Goal: Information Seeking & Learning: Learn about a topic

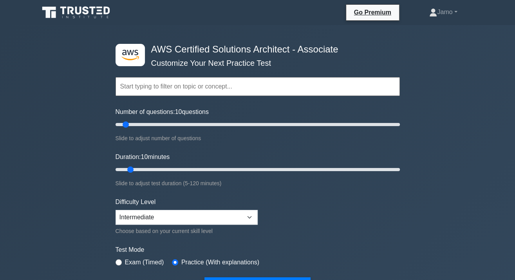
click at [158, 90] on input "text" at bounding box center [258, 86] width 284 height 19
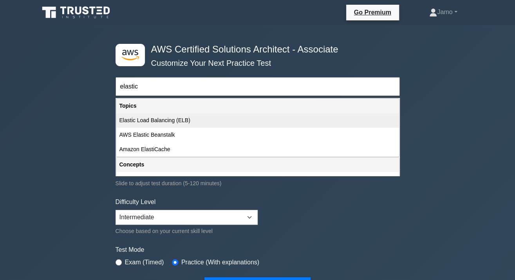
click at [171, 119] on div "Elastic Load Balancing (ELB)" at bounding box center [257, 120] width 283 height 14
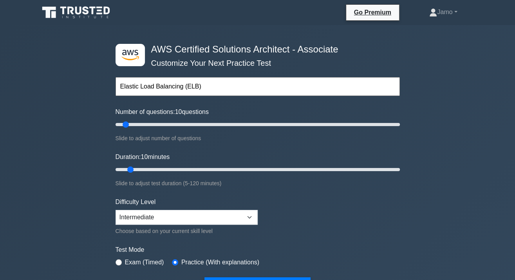
click at [238, 89] on input "Elastic Load Balancing (ELB)" at bounding box center [258, 86] width 284 height 19
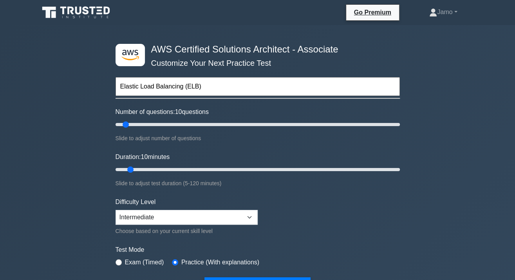
type input "Elastic Load Balancing (ELB)"
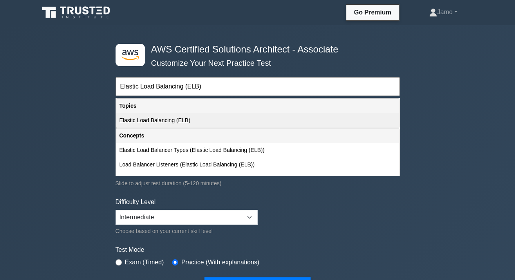
click at [202, 118] on div "Elastic Load Balancing (ELB)" at bounding box center [257, 120] width 283 height 14
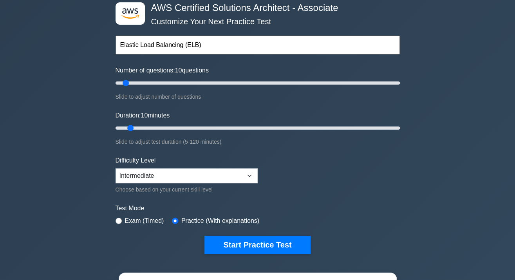
scroll to position [54, 0]
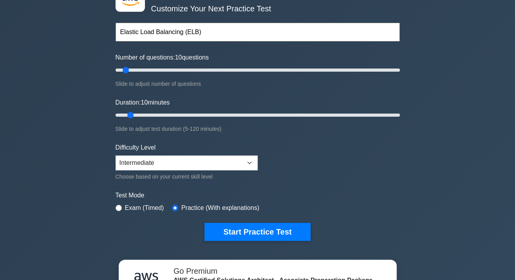
click at [188, 205] on label "Practice (With explanations)" at bounding box center [220, 207] width 78 height 9
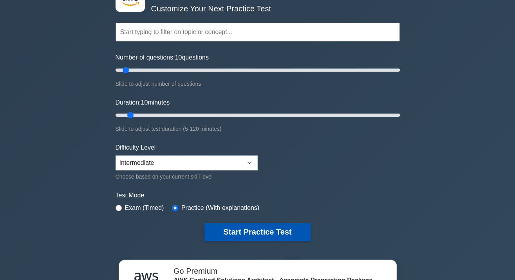
click at [267, 236] on button "Start Practice Test" at bounding box center [257, 232] width 106 height 18
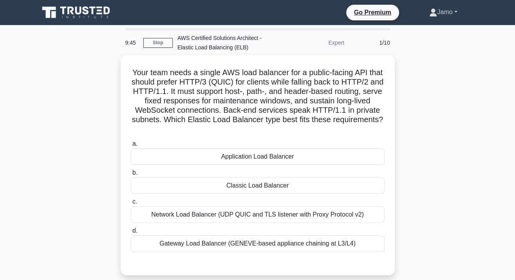
click at [442, 9] on link "Jamo" at bounding box center [442, 12] width 65 height 16
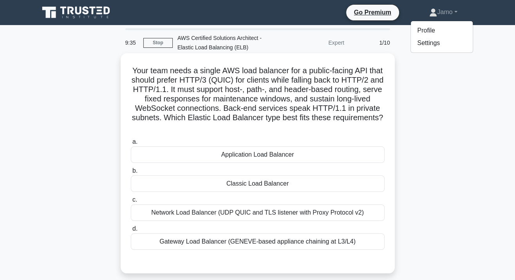
click at [270, 211] on div "Network Load Balancer (UDP QUIC and TLS listener with Proxy Protocol v2)" at bounding box center [258, 212] width 254 height 16
click at [131, 202] on input "c. Network Load Balancer (UDP QUIC and TLS listener with Proxy Protocol v2)" at bounding box center [131, 199] width 0 height 5
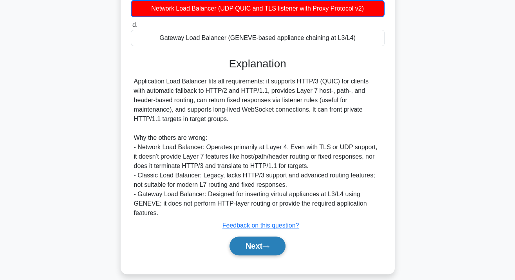
click at [264, 237] on button "Next" at bounding box center [257, 246] width 56 height 19
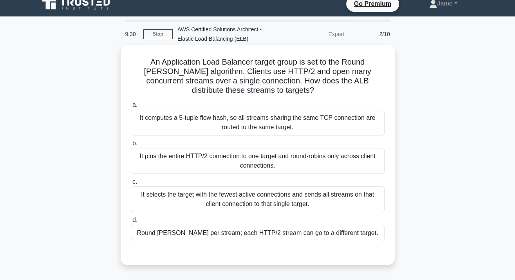
scroll to position [6, 0]
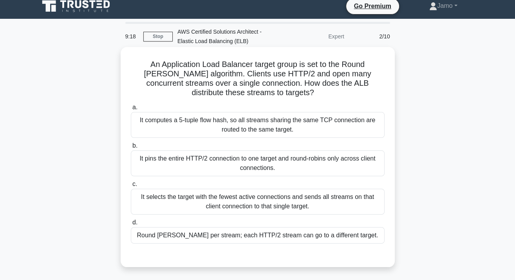
click at [258, 166] on div "It pins the entire HTTP/2 connection to one target and round-robins only across…" at bounding box center [258, 163] width 254 height 26
click at [131, 148] on input "b. It pins the entire HTTP/2 connection to one target and round-robins only acr…" at bounding box center [131, 145] width 0 height 5
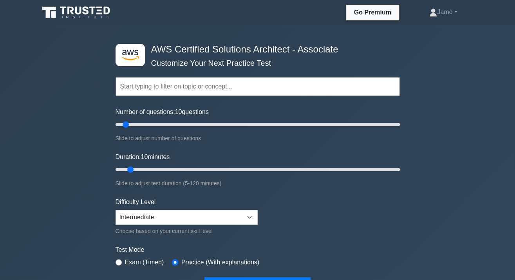
click at [204, 88] on input "text" at bounding box center [258, 86] width 284 height 19
select select "expert"
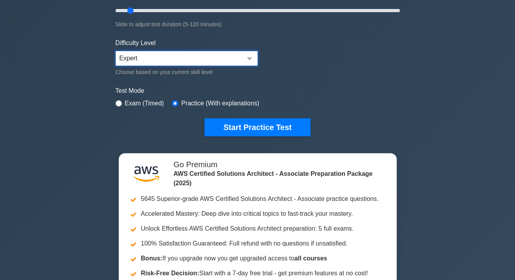
scroll to position [168, 0]
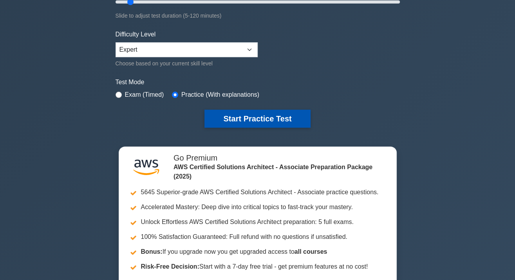
click at [274, 119] on button "Start Practice Test" at bounding box center [257, 119] width 106 height 18
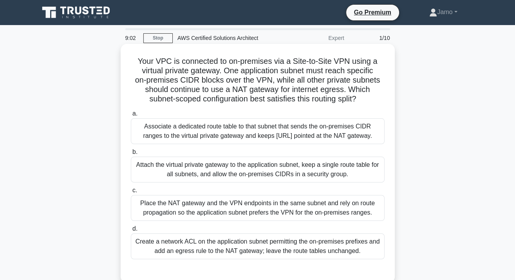
click at [233, 168] on div "Attach the virtual private gateway to the application subnet, keep a single rou…" at bounding box center [258, 170] width 254 height 26
click at [131, 155] on input "b. Attach the virtual private gateway to the application subnet, keep a single …" at bounding box center [131, 152] width 0 height 5
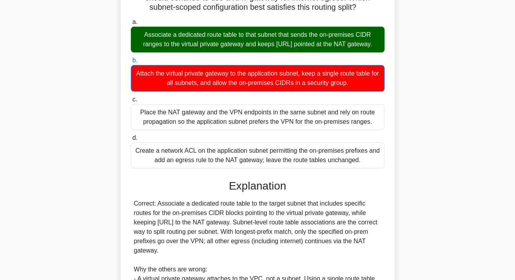
scroll to position [108, 0]
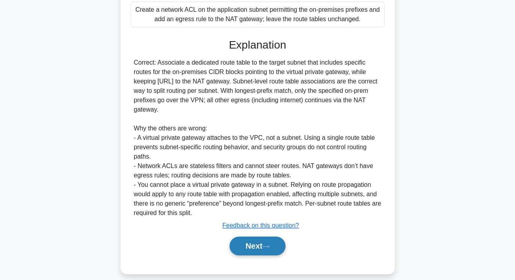
click at [275, 241] on button "Next" at bounding box center [257, 246] width 56 height 19
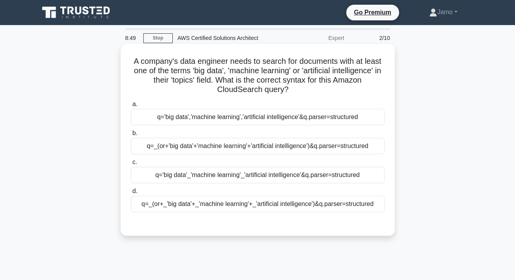
scroll to position [0, 0]
click at [255, 147] on div "q=_(or+'big data'+'machine learning'+'artificial intelligence')&q.parser=struct…" at bounding box center [258, 146] width 254 height 16
click at [131, 136] on input "b. q=_(or+'big data'+'machine learning'+'artificial intelligence')&q.parser=str…" at bounding box center [131, 133] width 0 height 5
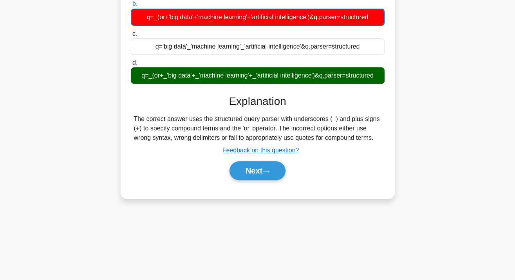
scroll to position [137, 0]
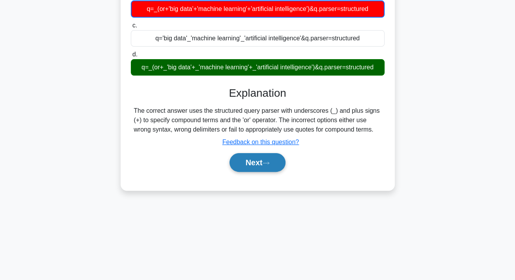
click at [261, 159] on button "Next" at bounding box center [257, 162] width 56 height 19
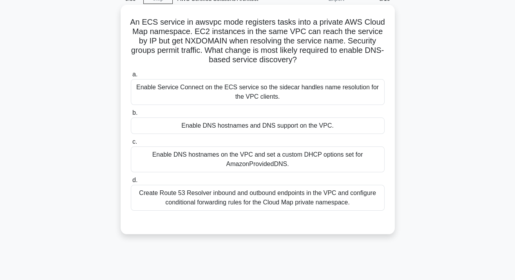
scroll to position [39, 0]
click at [295, 195] on div "Create Route 53 Resolver inbound and outbound endpoints in the VPC and configur…" at bounding box center [258, 198] width 254 height 26
click at [131, 183] on input "d. Create Route 53 Resolver inbound and outbound endpoints in the VPC and confi…" at bounding box center [131, 180] width 0 height 5
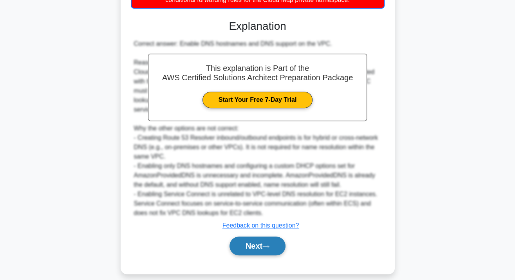
click at [265, 237] on button "Next" at bounding box center [257, 246] width 56 height 19
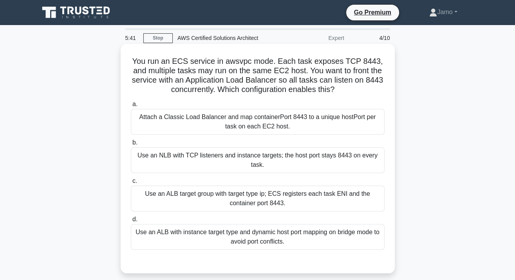
scroll to position [0, 0]
click at [296, 197] on div "Use an ALB target group with target type ip; ECS registers each task ENI and th…" at bounding box center [258, 199] width 254 height 26
click at [131, 184] on input "c. Use an ALB target group with target type ip; ECS registers each task ENI and…" at bounding box center [131, 181] width 0 height 5
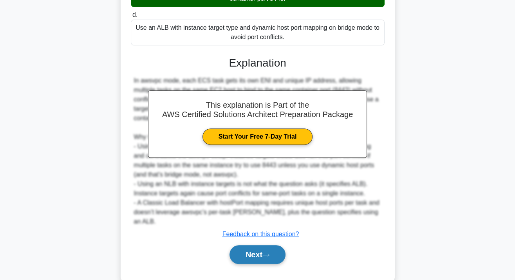
click at [266, 245] on button "Next" at bounding box center [257, 254] width 56 height 19
